Goal: Browse casually

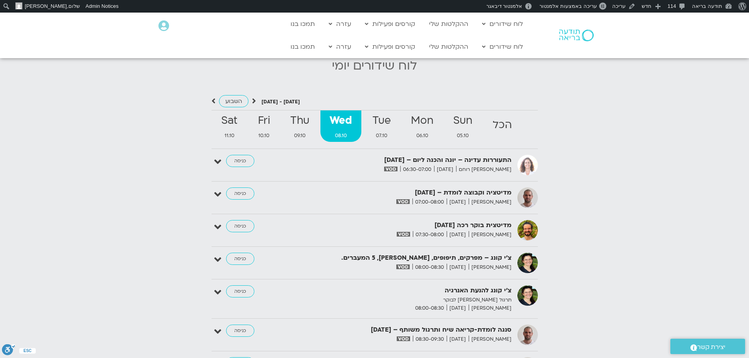
scroll to position [801, 0]
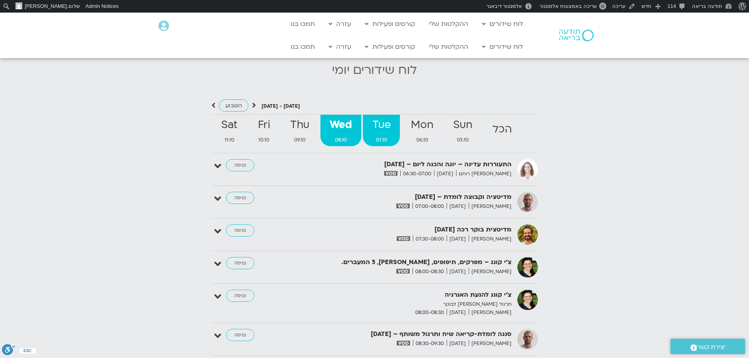
click at [390, 117] on strong "Tue" at bounding box center [381, 125] width 37 height 18
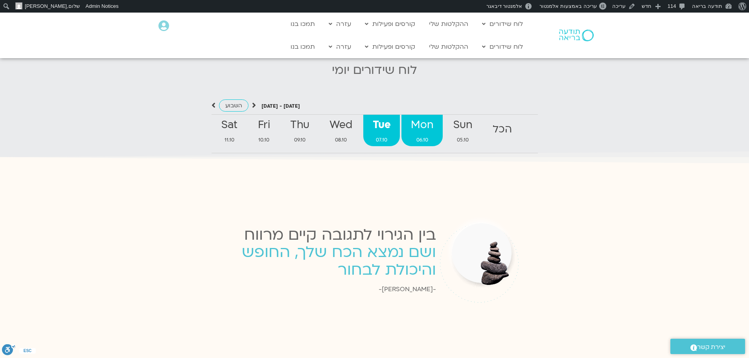
click at [419, 117] on strong "Mon" at bounding box center [421, 125] width 41 height 18
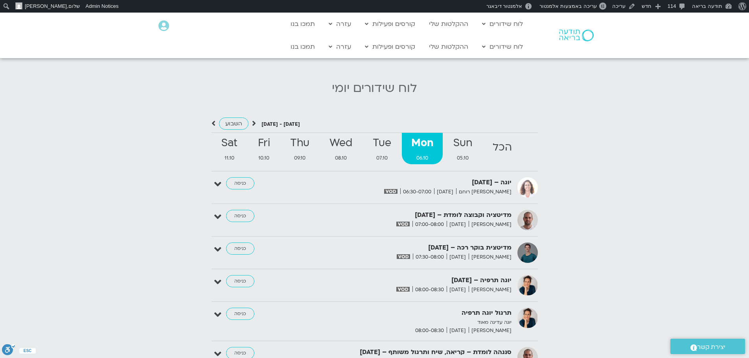
scroll to position [761, 0]
